Goal: Check status: Check status

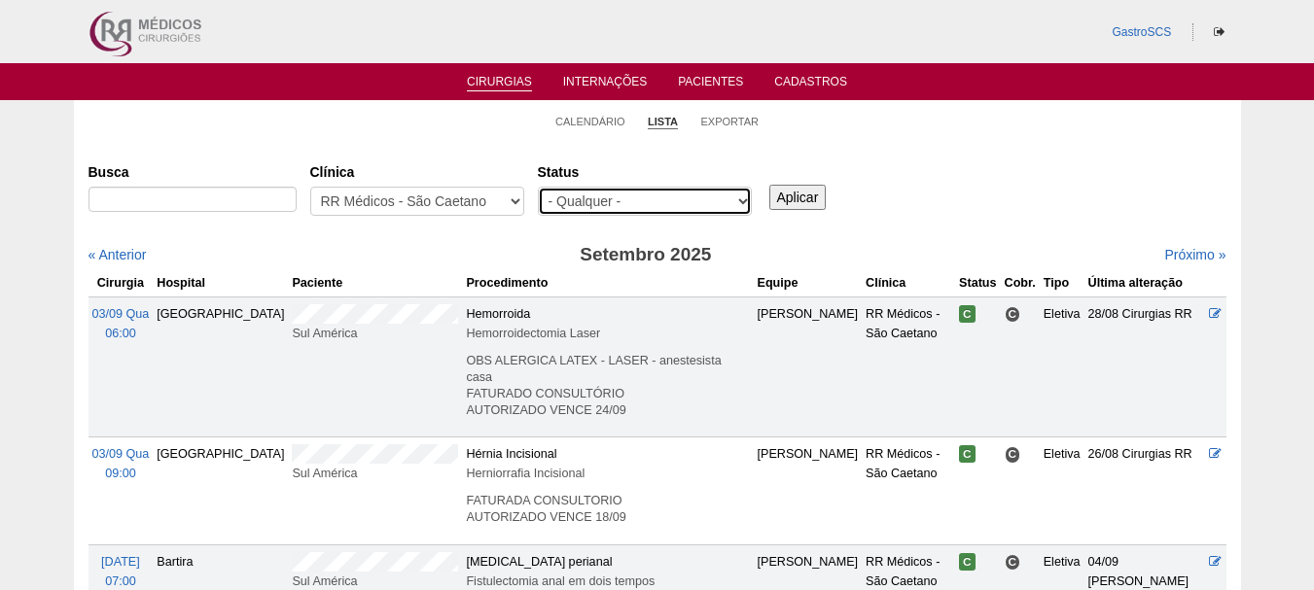
click at [653, 215] on select "- Qualquer - Reservada Confirmada Suspensa Cancelada" at bounding box center [645, 201] width 214 height 29
select select "conf"
click at [538, 187] on select "- Qualquer - Reservada Confirmada Suspensa Cancelada" at bounding box center [645, 201] width 214 height 29
click at [777, 200] on input "Aplicar" at bounding box center [797, 197] width 57 height 25
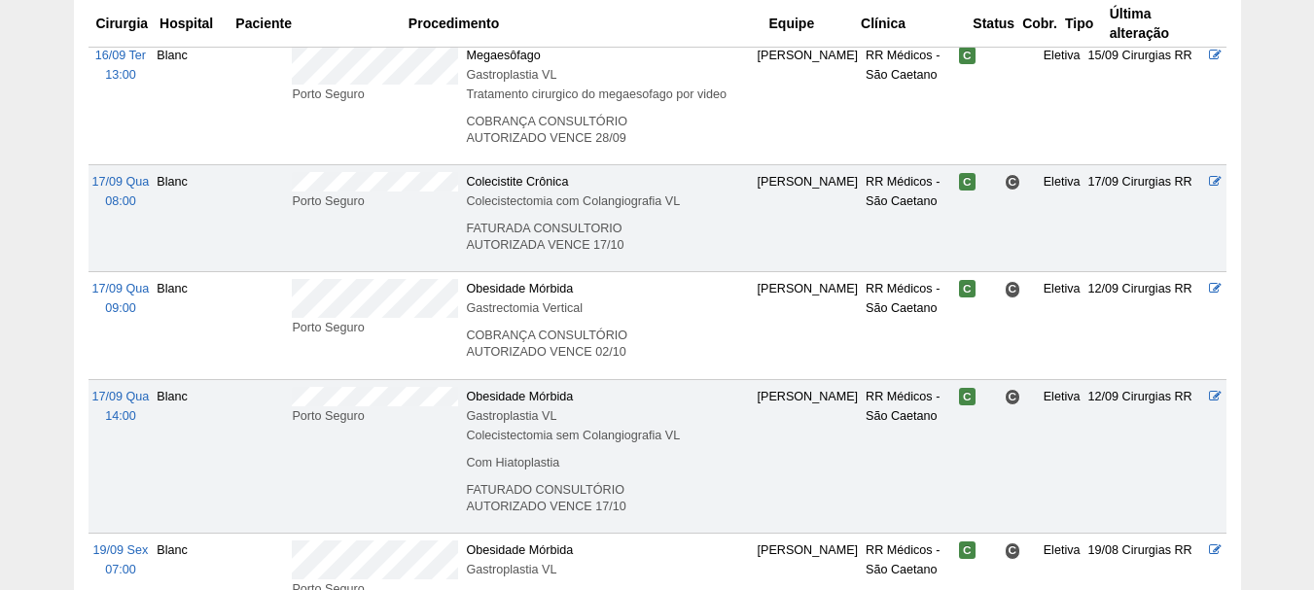
scroll to position [1362, 0]
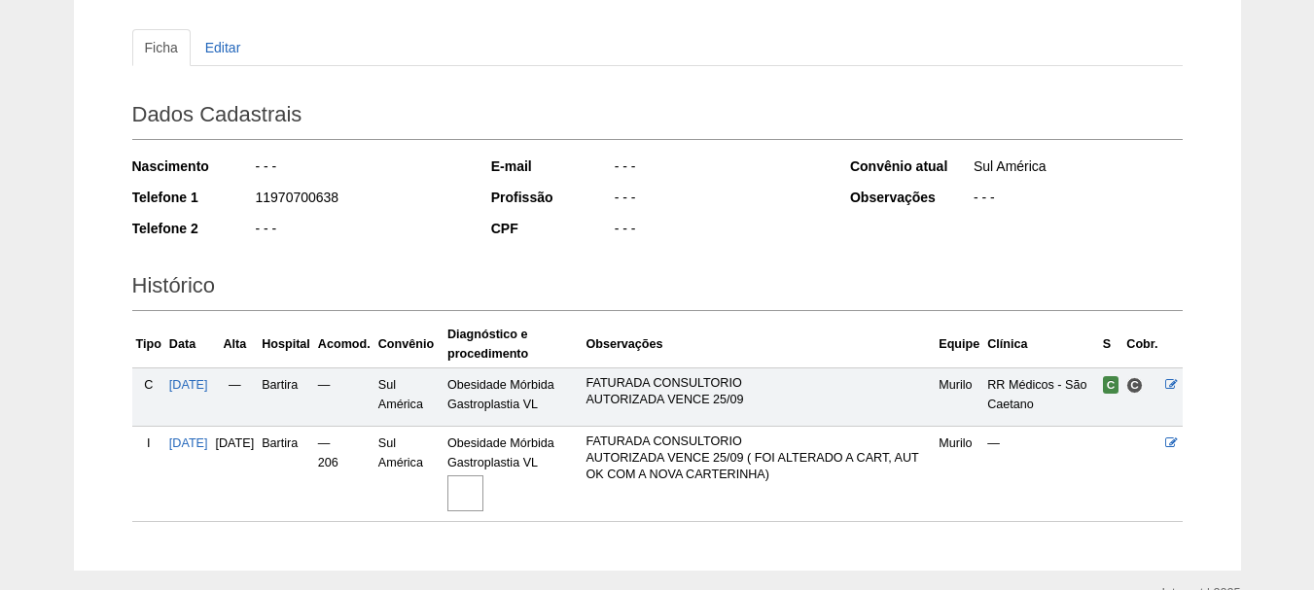
scroll to position [292, 0]
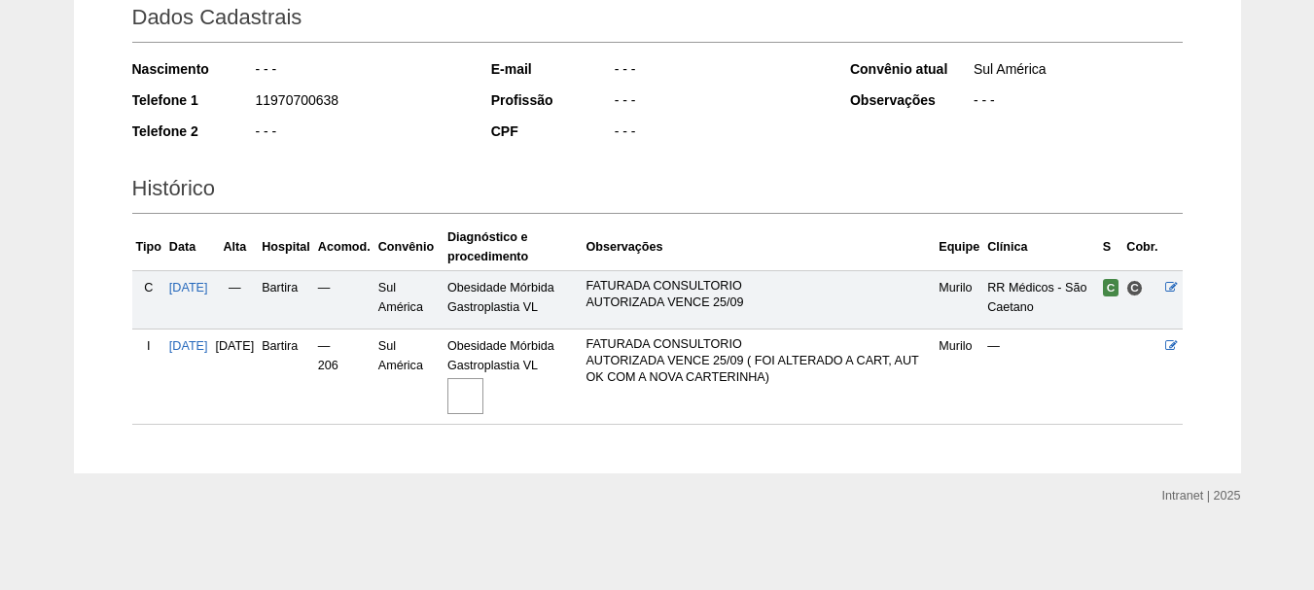
click at [483, 400] on img at bounding box center [465, 396] width 36 height 36
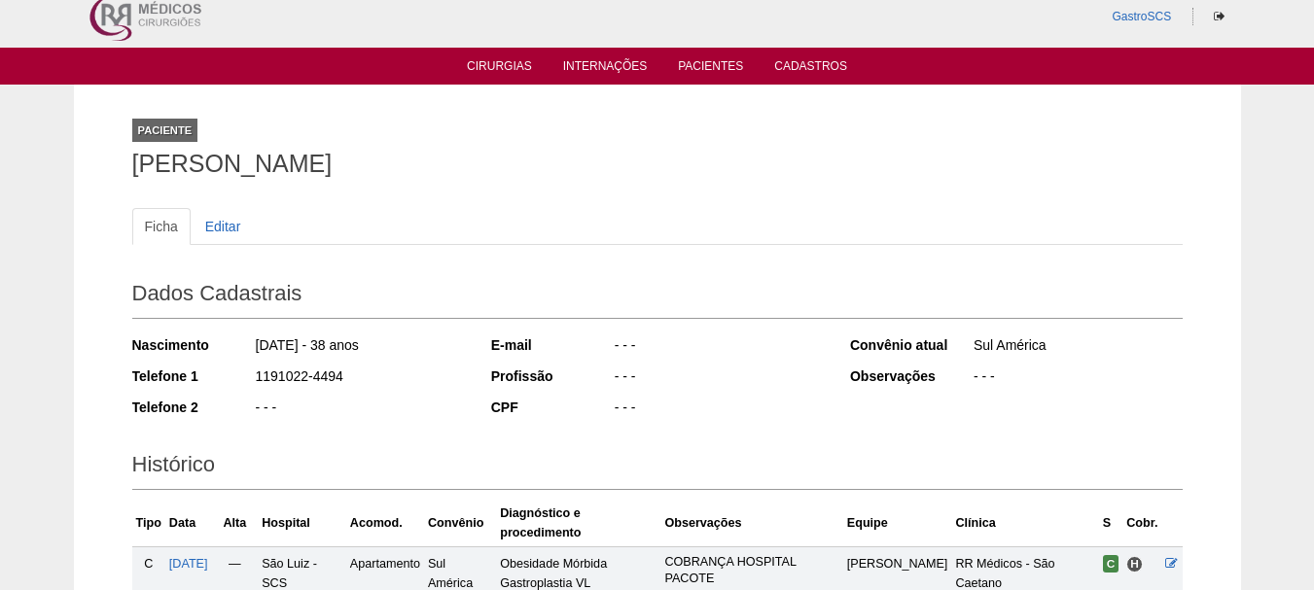
scroll to position [351, 0]
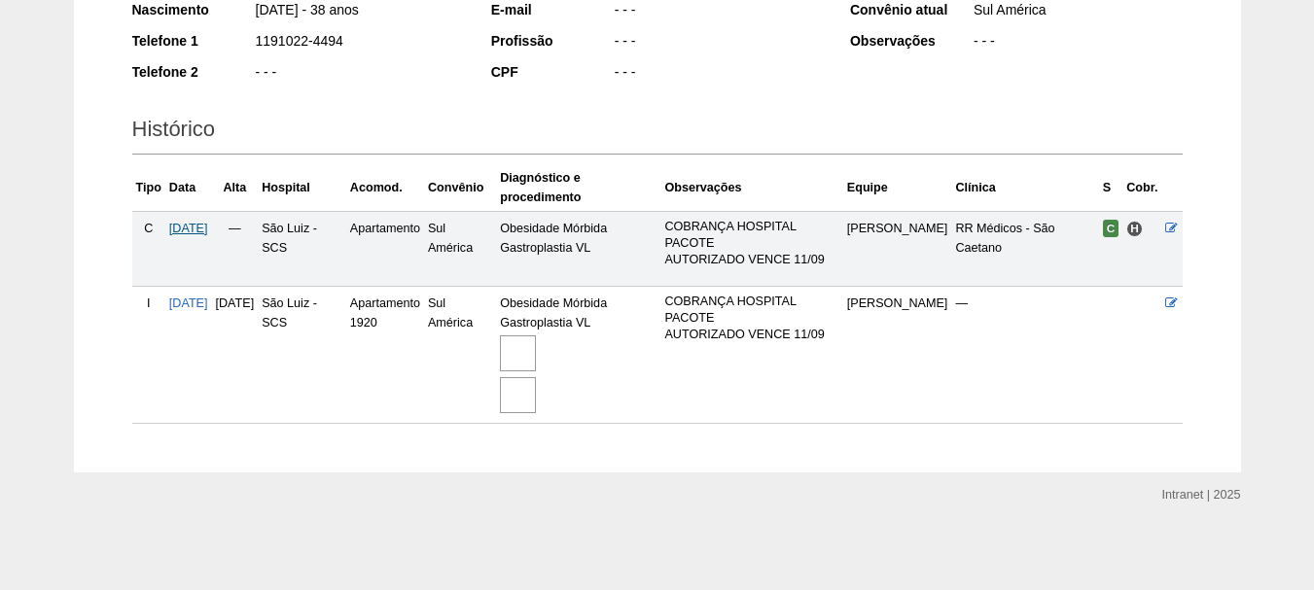
click at [208, 232] on span "[DATE]" at bounding box center [188, 229] width 39 height 14
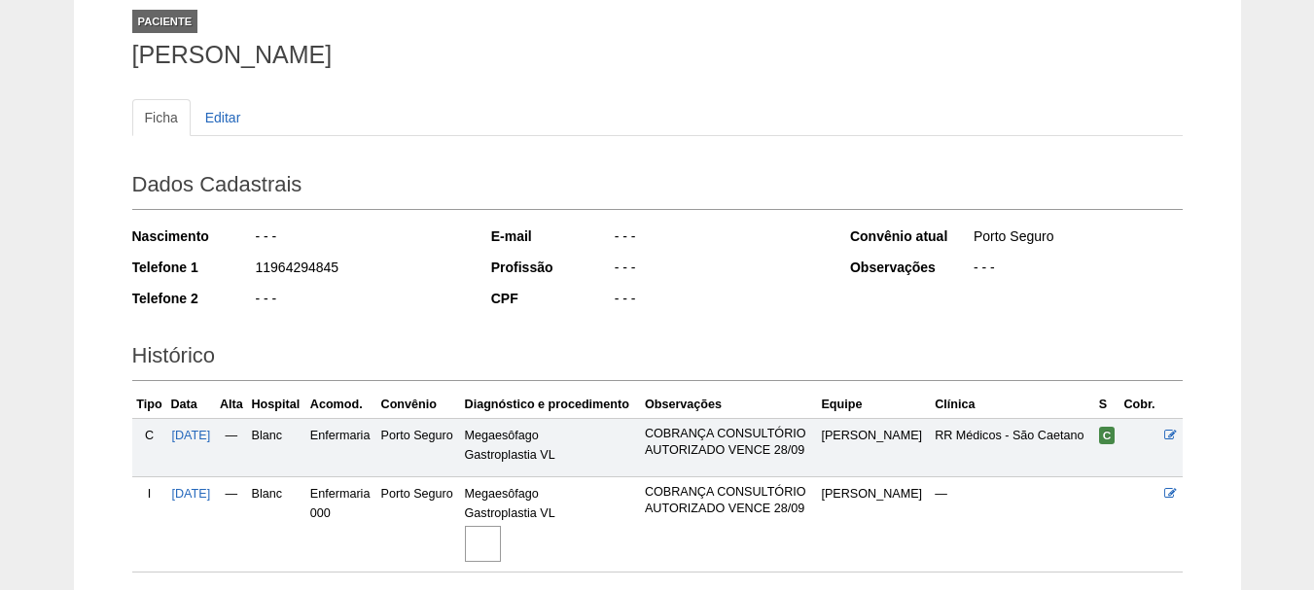
scroll to position [273, 0]
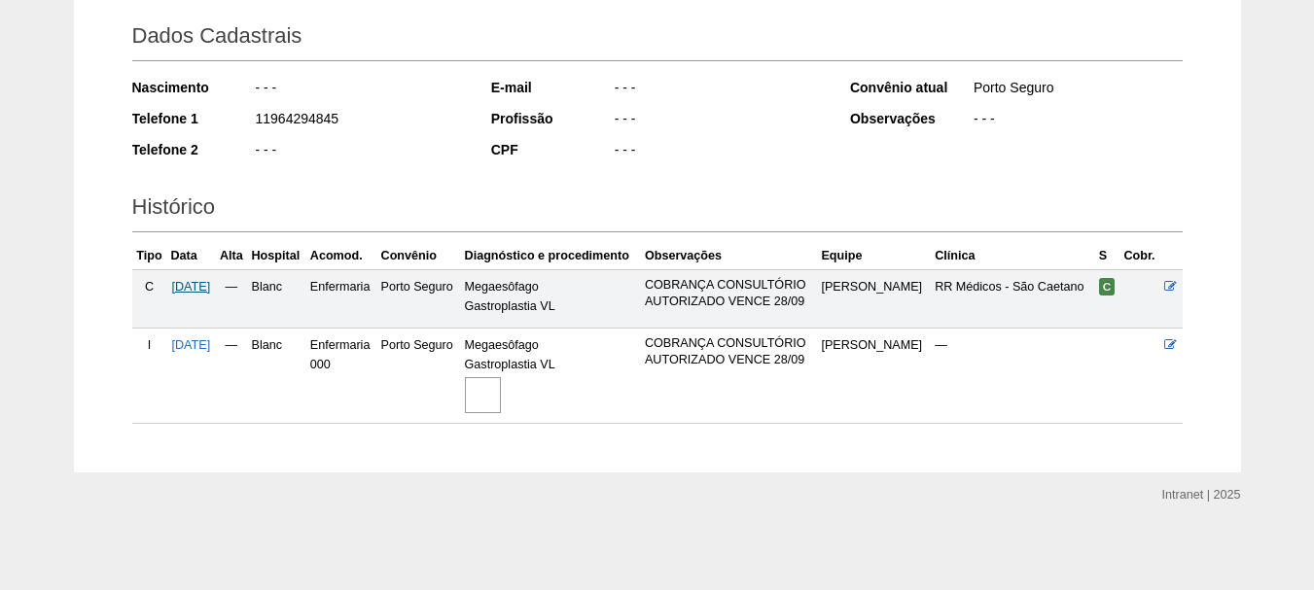
click at [198, 285] on span "[DATE]" at bounding box center [191, 287] width 39 height 14
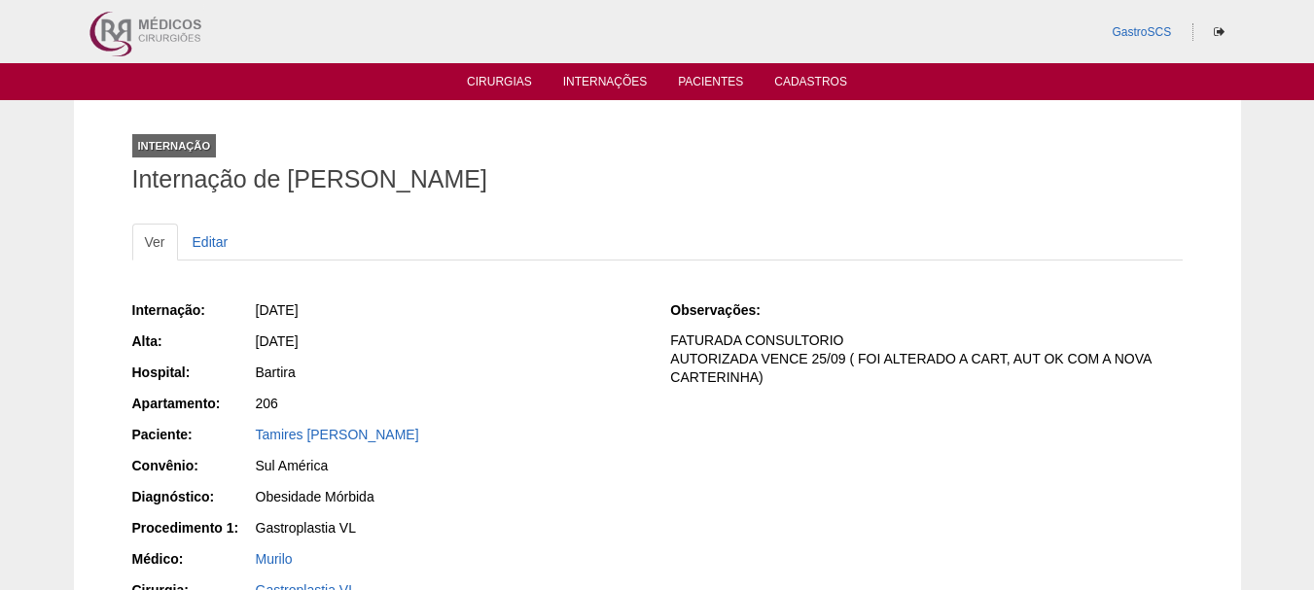
scroll to position [195, 0]
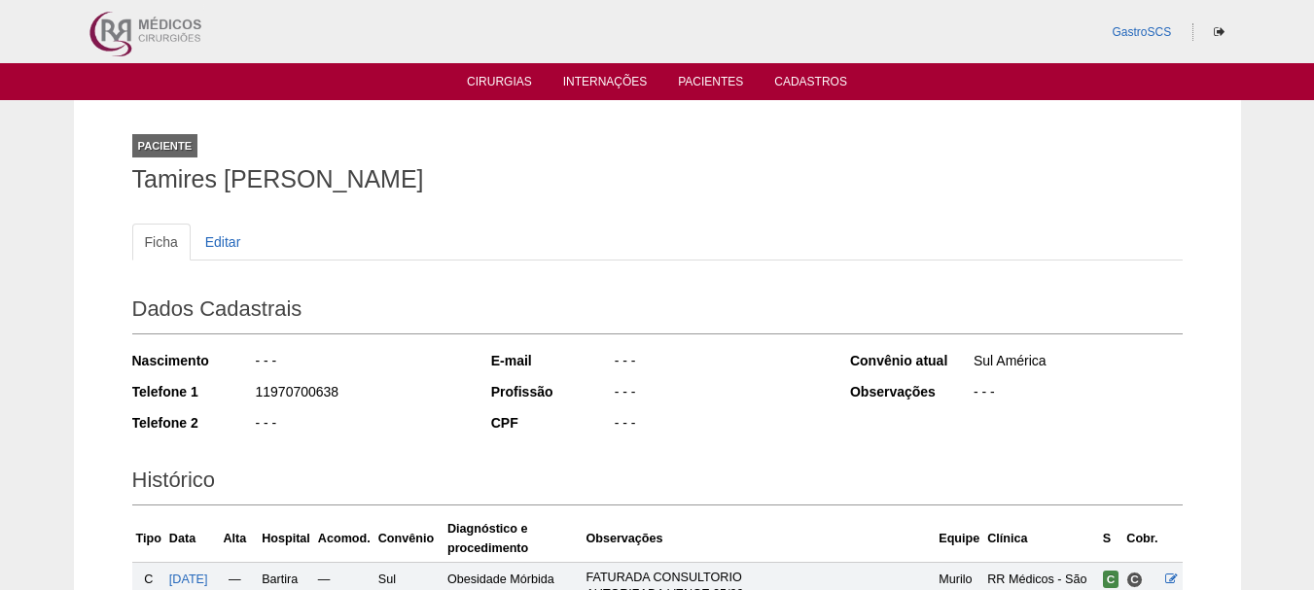
scroll to position [292, 0]
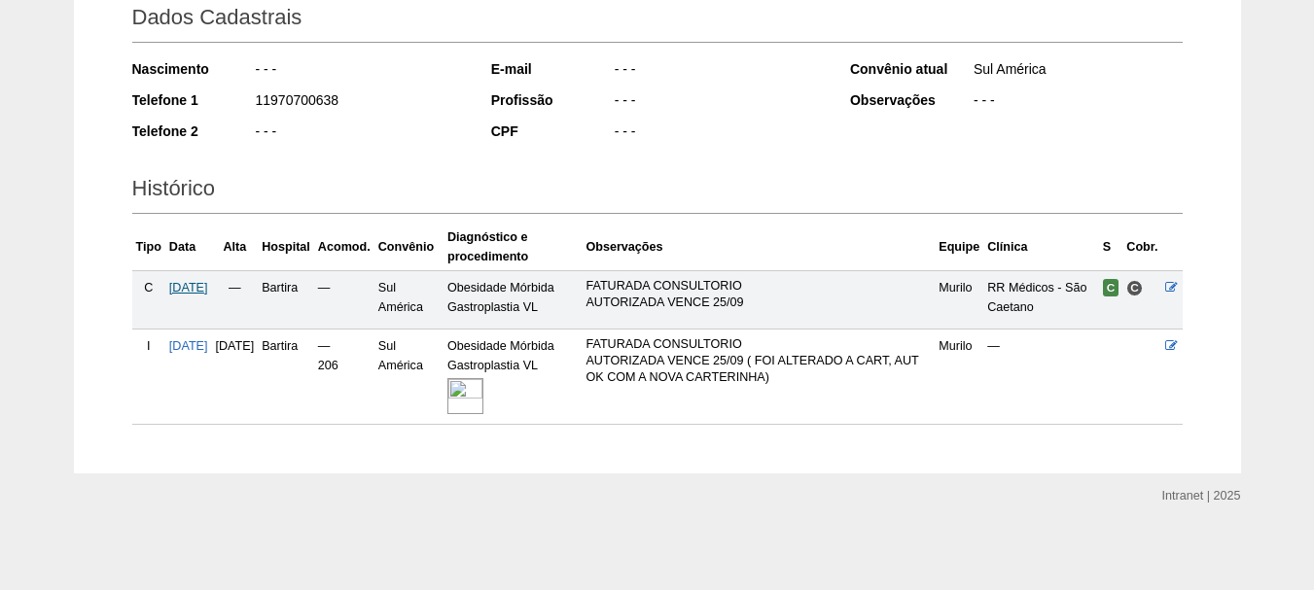
click at [189, 282] on span "08/09/2025" at bounding box center [188, 288] width 39 height 14
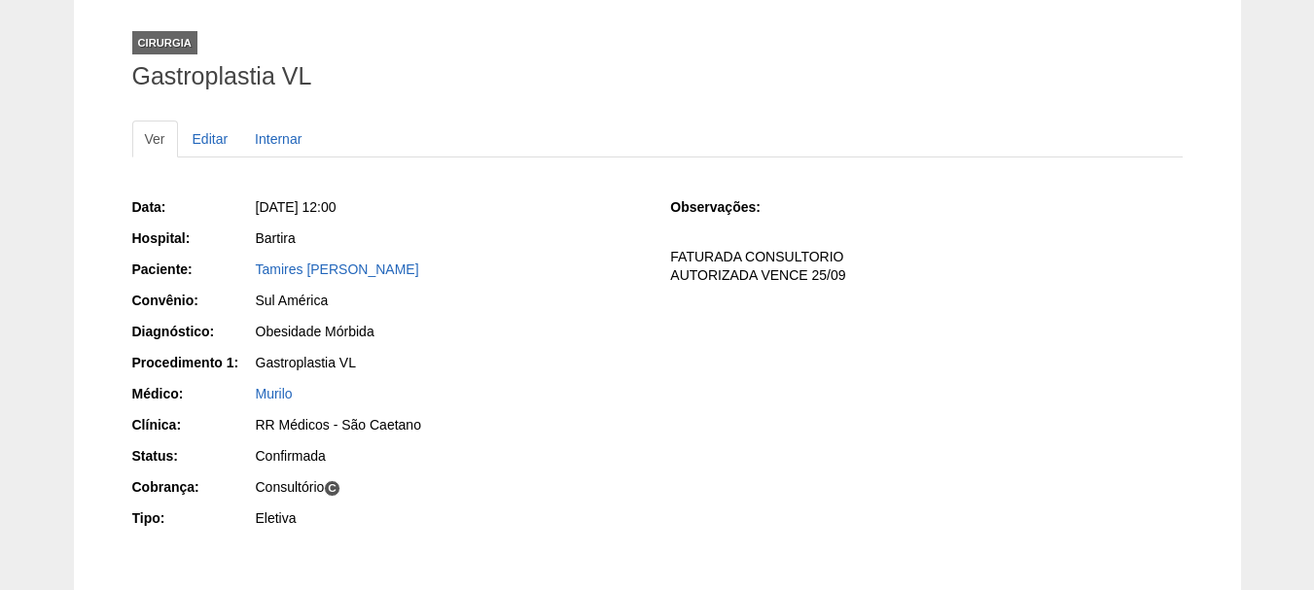
scroll to position [195, 0]
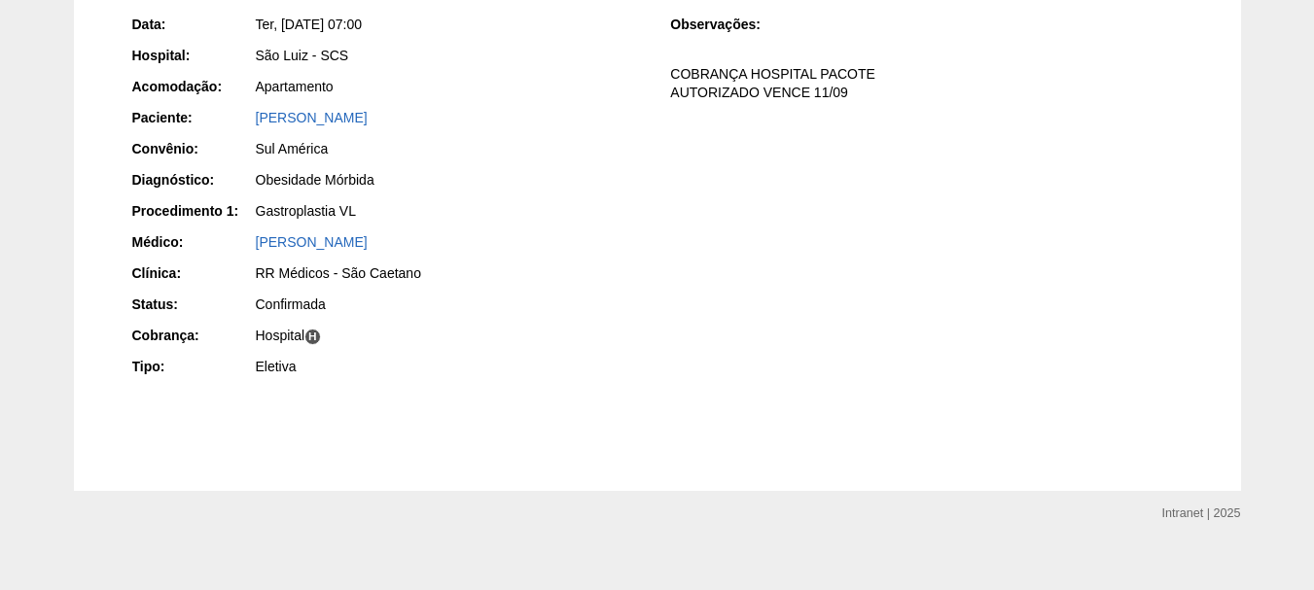
scroll to position [195, 0]
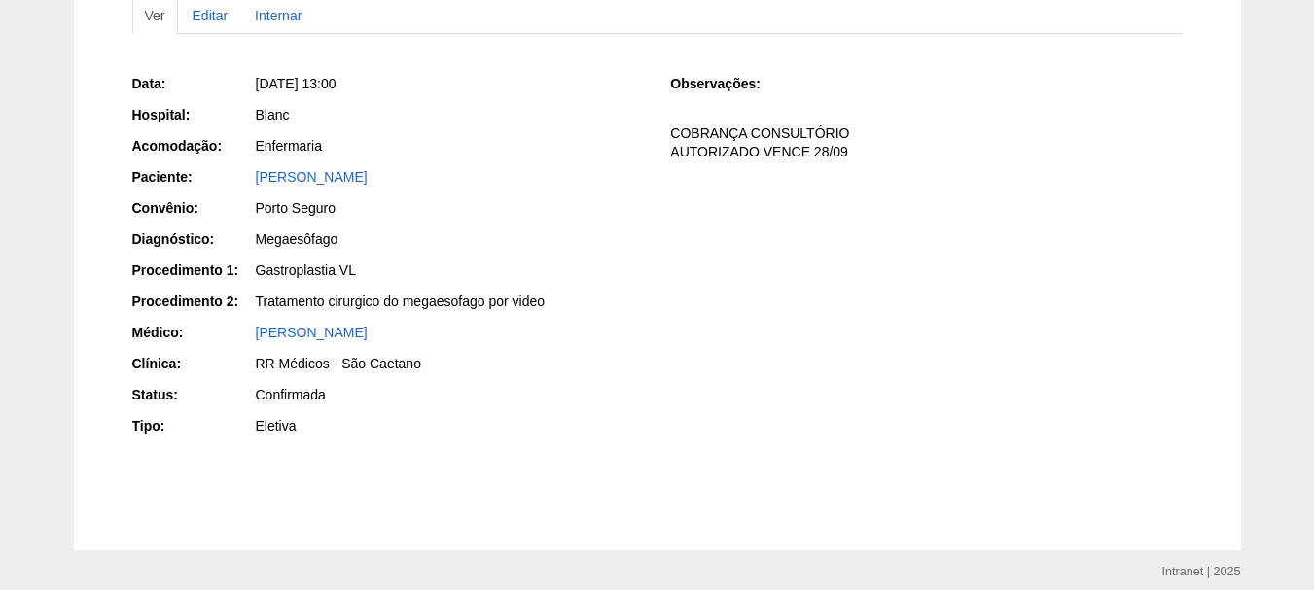
scroll to position [195, 0]
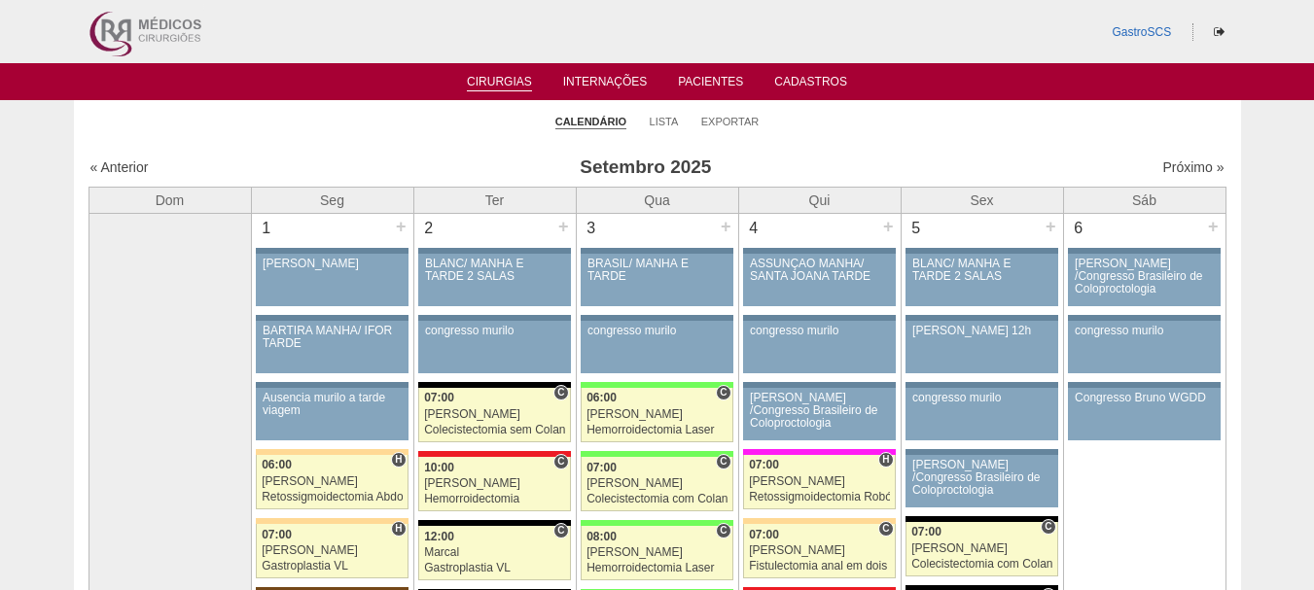
scroll to position [2724, 0]
